Goal: Navigation & Orientation: Understand site structure

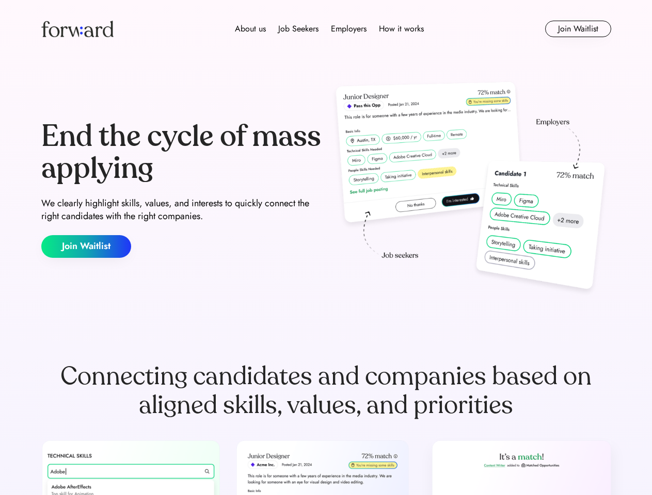
click at [326, 248] on div "End the cycle of mass applying We clearly highlight skills, values, and interes…" at bounding box center [326, 189] width 570 height 222
click at [326, 29] on div "About us Job Seekers Employers How it works" at bounding box center [329, 29] width 407 height 12
click at [77, 29] on img at bounding box center [77, 29] width 72 height 17
click at [329, 29] on div "About us Job Seekers Employers How it works" at bounding box center [329, 29] width 407 height 12
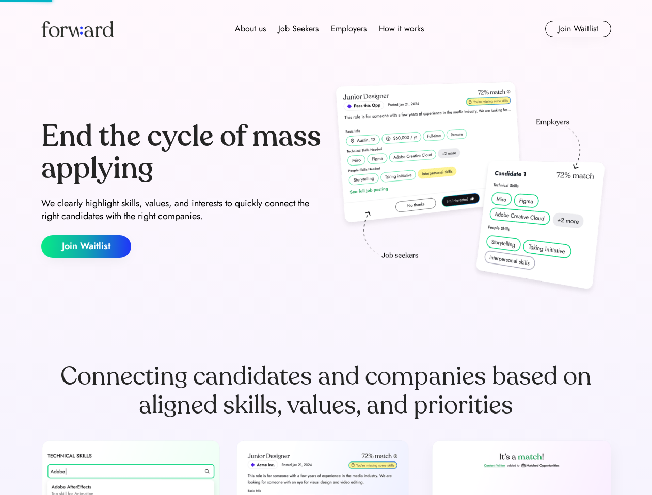
click at [250, 29] on div "About us" at bounding box center [250, 29] width 31 height 12
click at [298, 29] on div "Job Seekers" at bounding box center [298, 29] width 40 height 12
click at [348, 29] on div "Employers" at bounding box center [349, 29] width 36 height 12
click at [400, 29] on div "How it works" at bounding box center [401, 29] width 45 height 12
click at [577, 29] on button "Join Waitlist" at bounding box center [578, 29] width 66 height 17
